Goal: Find specific page/section: Find specific page/section

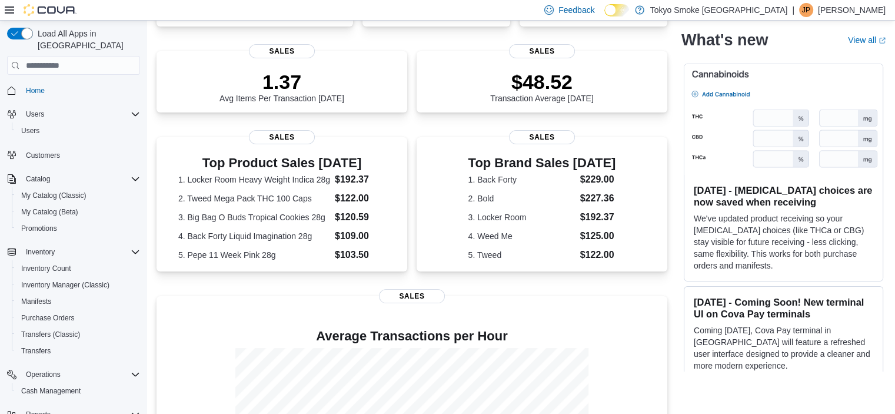
scroll to position [179, 0]
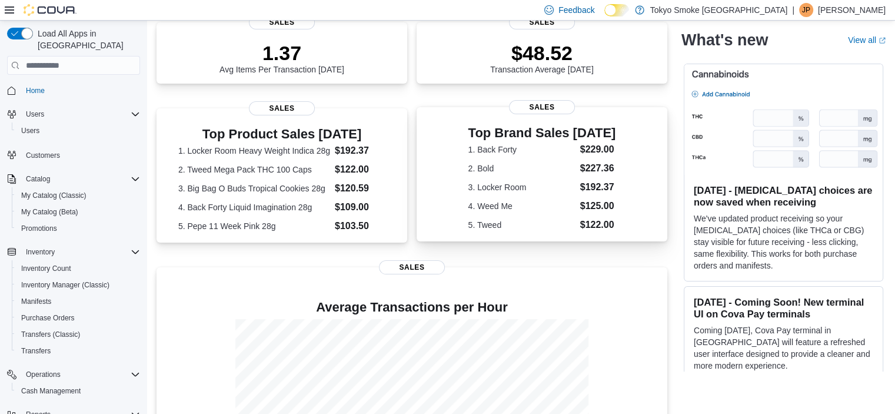
click at [500, 166] on dt "2. Bold" at bounding box center [522, 168] width 107 height 12
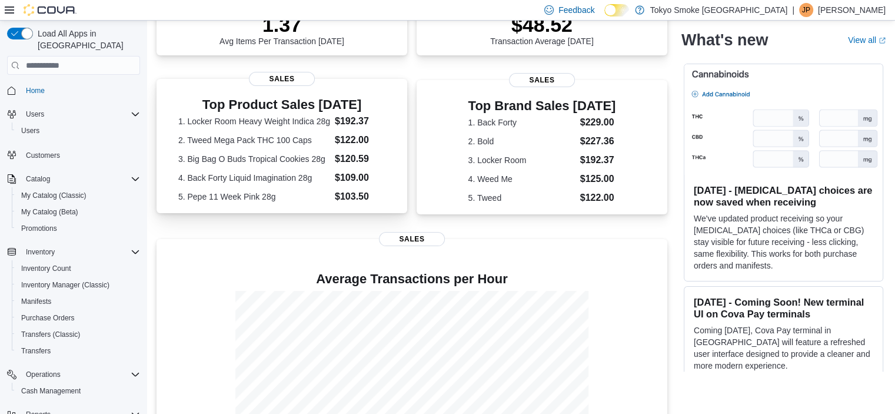
scroll to position [206, 0]
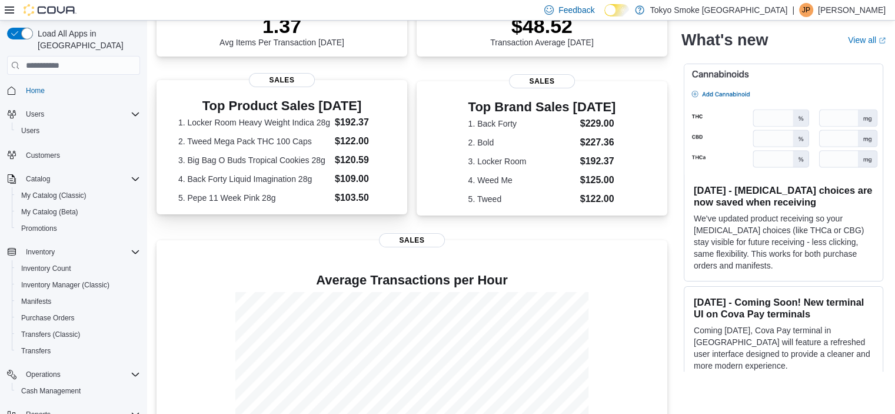
click at [278, 147] on dt "2. Tweed Mega Pack THC 100 Caps" at bounding box center [254, 141] width 152 height 12
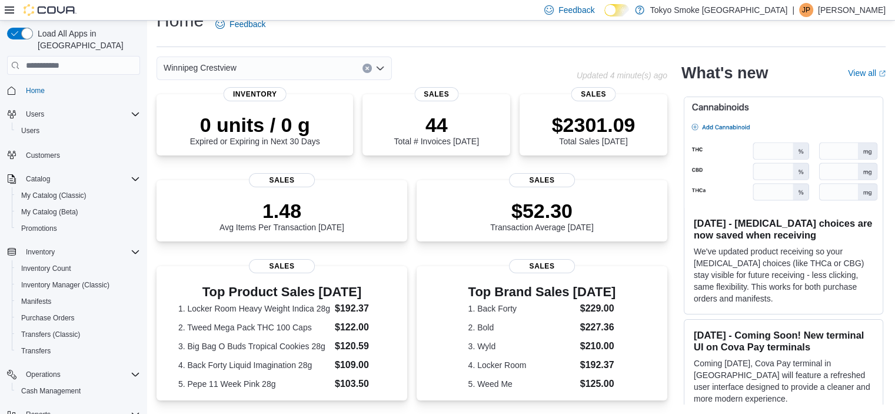
scroll to position [214, 0]
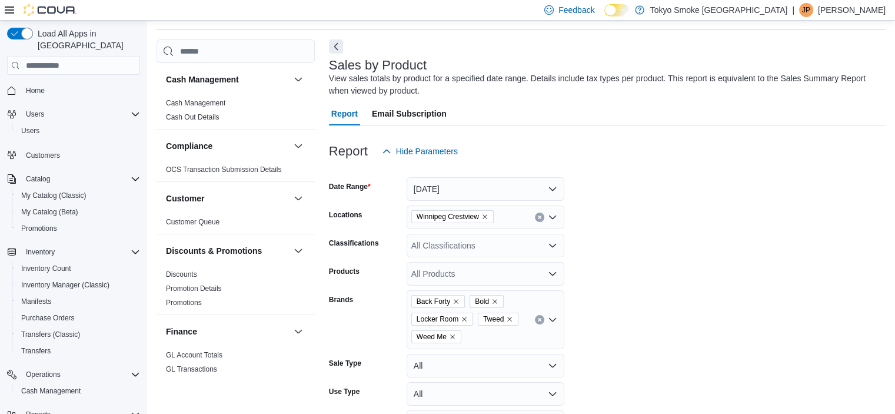
scroll to position [39, 0]
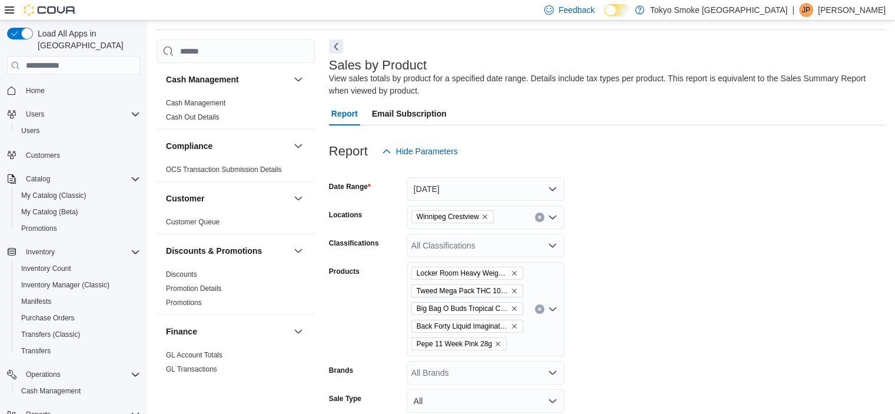
scroll to position [39, 0]
